Goal: Navigation & Orientation: Find specific page/section

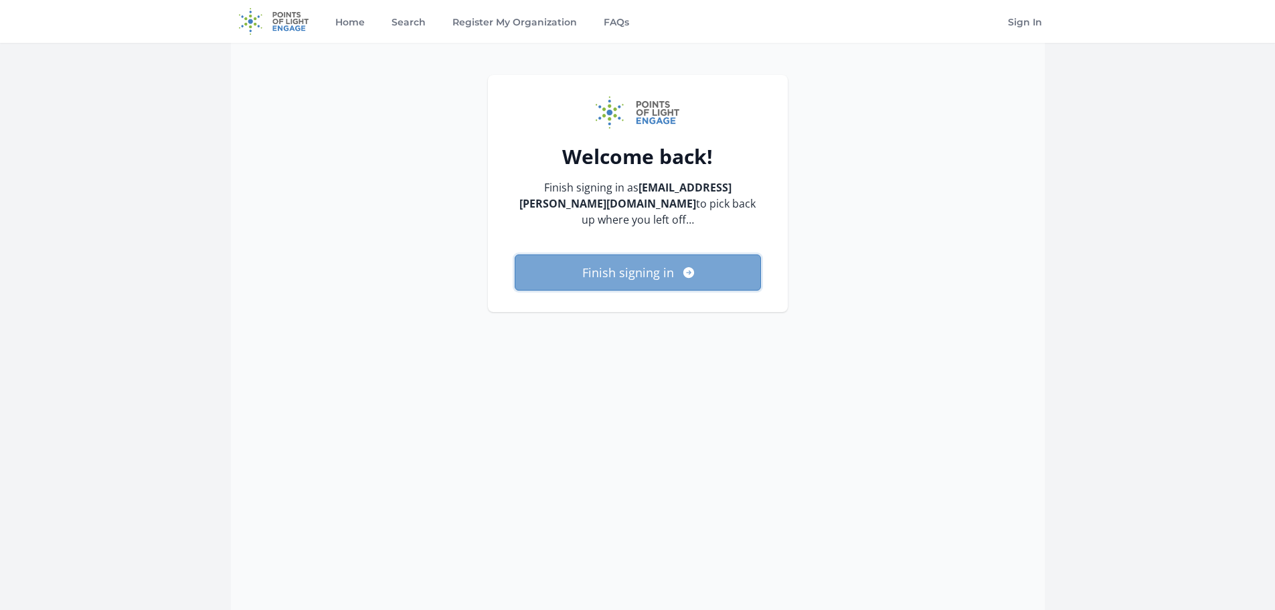
click at [658, 255] on button "Finish signing in" at bounding box center [638, 272] width 246 height 36
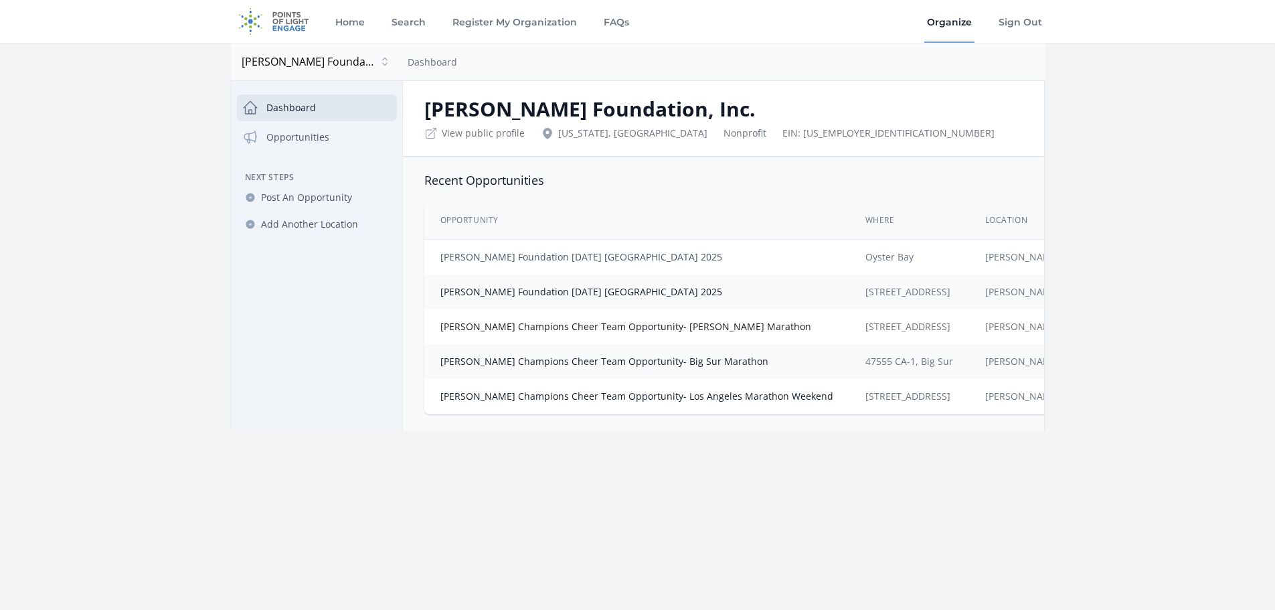
click at [633, 261] on link "Parkinson's Foundation Moving Day Long Island 2025" at bounding box center [582, 256] width 282 height 13
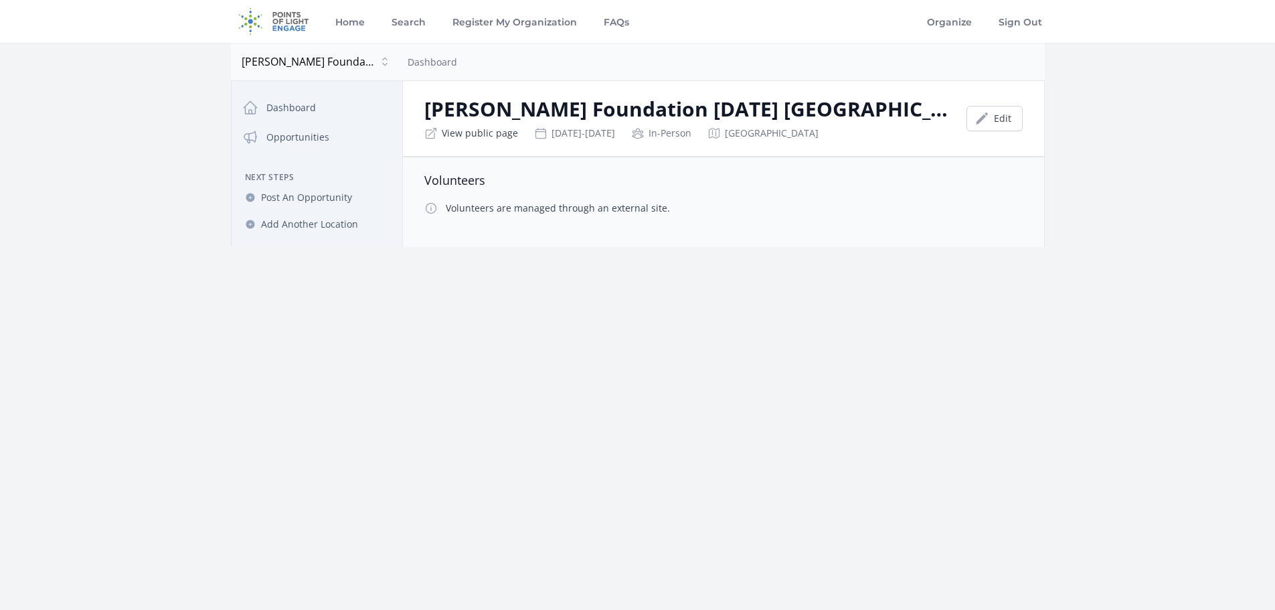
click at [471, 135] on link "View public page" at bounding box center [480, 133] width 76 height 13
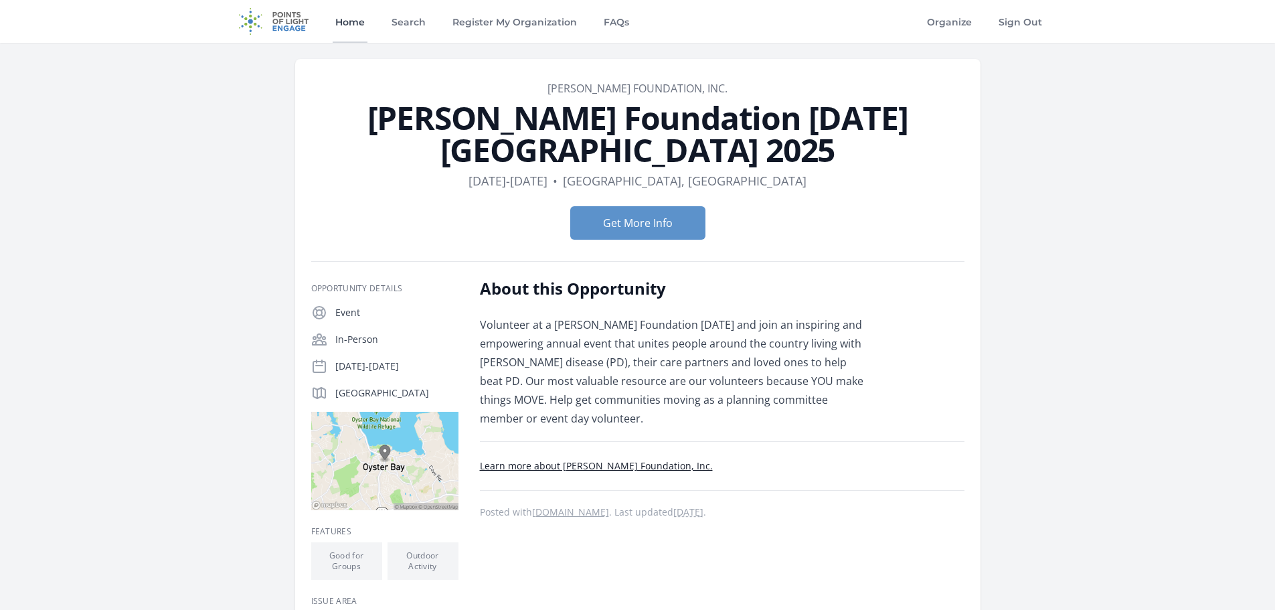
click at [351, 29] on link "Home" at bounding box center [350, 21] width 35 height 43
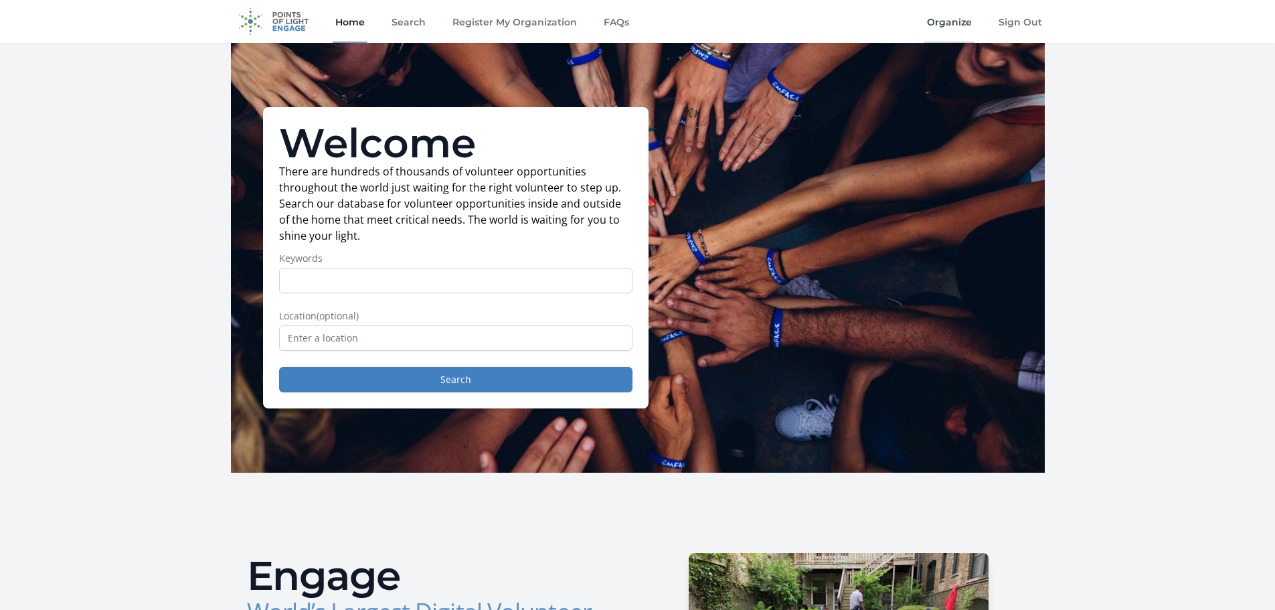
click at [961, 19] on link "Organize" at bounding box center [950, 21] width 50 height 43
